Goal: Transaction & Acquisition: Download file/media

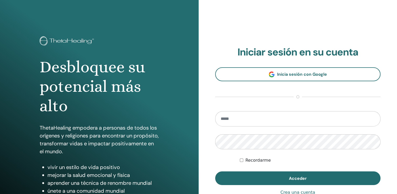
type input "**********"
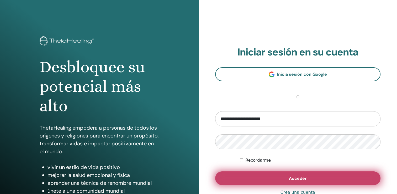
click at [278, 179] on button "Acceder" at bounding box center [298, 178] width 166 height 14
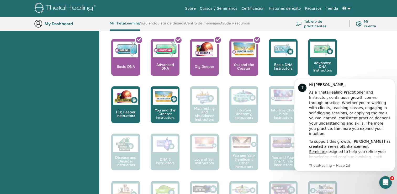
scroll to position [229, 0]
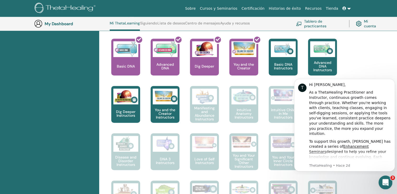
click at [385, 179] on icon "Abrir Intercom Messenger" at bounding box center [384, 181] width 9 height 9
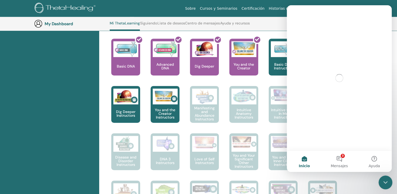
scroll to position [0, 0]
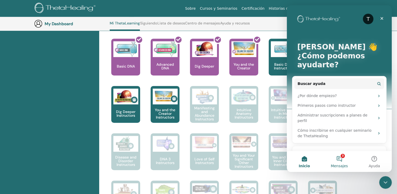
click at [338, 160] on button "3 Mensajes" at bounding box center [339, 161] width 35 height 21
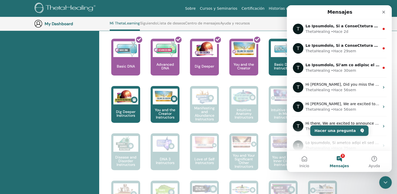
click at [362, 183] on div "Hola, [PERSON_NAME] [PERSON_NAME] Tu viaje comienza aquí; Bienvenido a la sede …" at bounding box center [233, 143] width 263 height 600
click at [384, 180] on icon "Cerrar Intercom Messenger" at bounding box center [384, 181] width 6 height 6
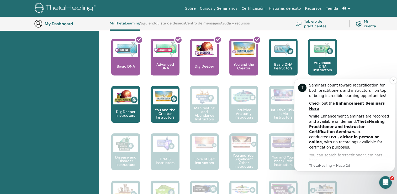
scroll to position [216, 0]
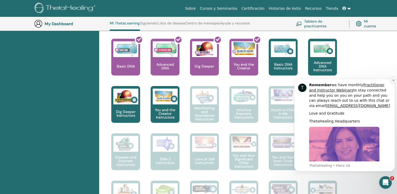
click at [394, 80] on icon "Dismiss notification" at bounding box center [393, 80] width 2 height 2
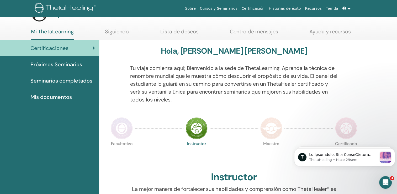
scroll to position [0, 0]
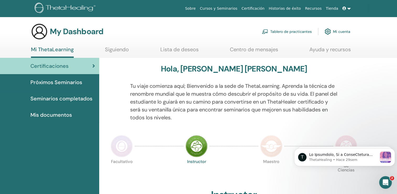
click at [43, 113] on span "Mis documentos" at bounding box center [50, 115] width 41 height 8
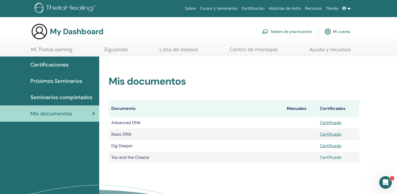
click at [331, 157] on link "Certificado" at bounding box center [331, 157] width 22 height 6
click at [327, 145] on link "Certificado" at bounding box center [331, 146] width 22 height 6
click at [332, 136] on link "Certificado" at bounding box center [331, 134] width 22 height 6
click at [330, 122] on link "Certificado" at bounding box center [331, 123] width 22 height 6
